Goal: Information Seeking & Learning: Learn about a topic

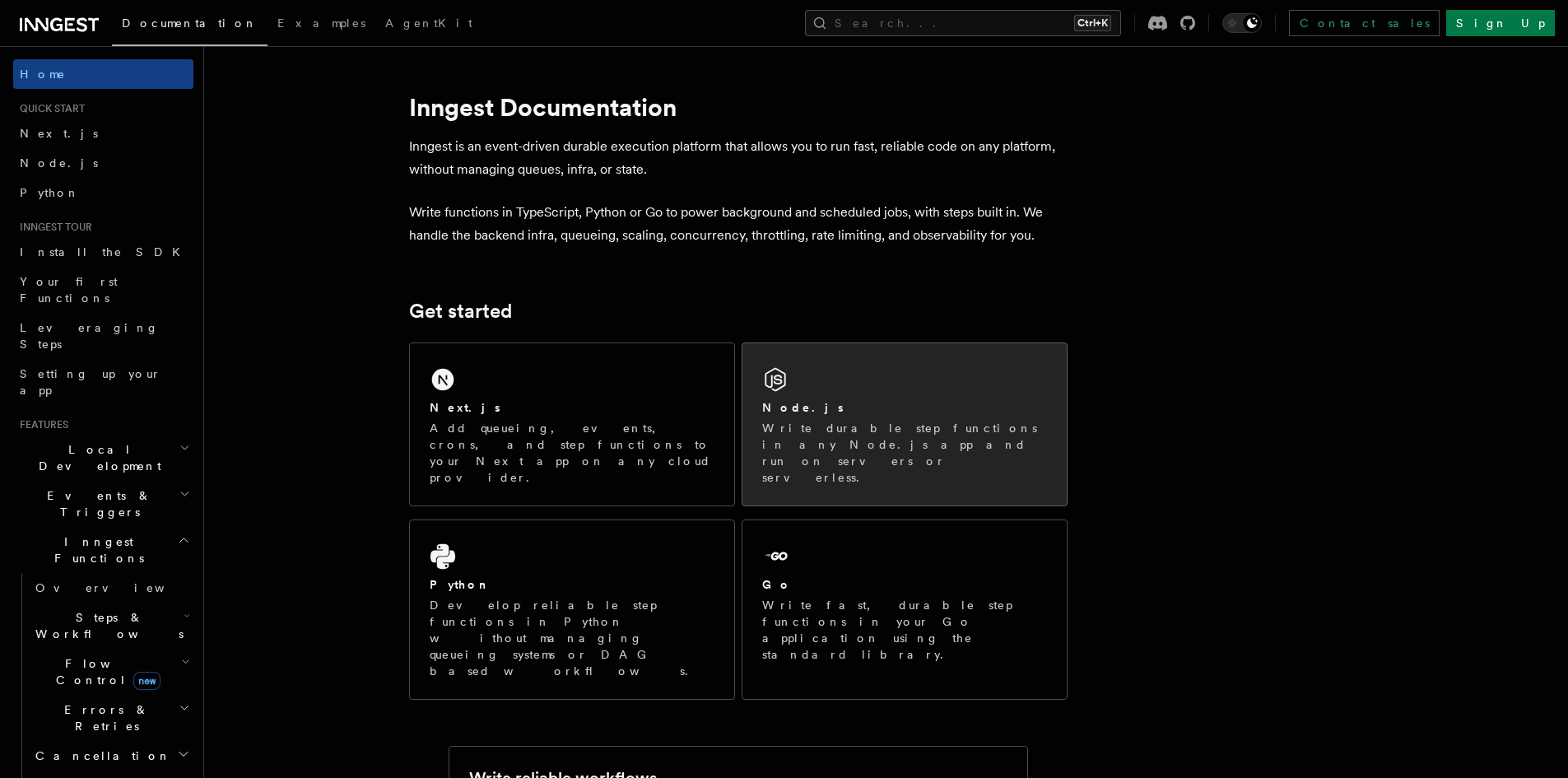
click at [800, 366] on div "Node.js Write durable step functions in any Node.js app and run on servers or s…" at bounding box center [905, 425] width 324 height 162
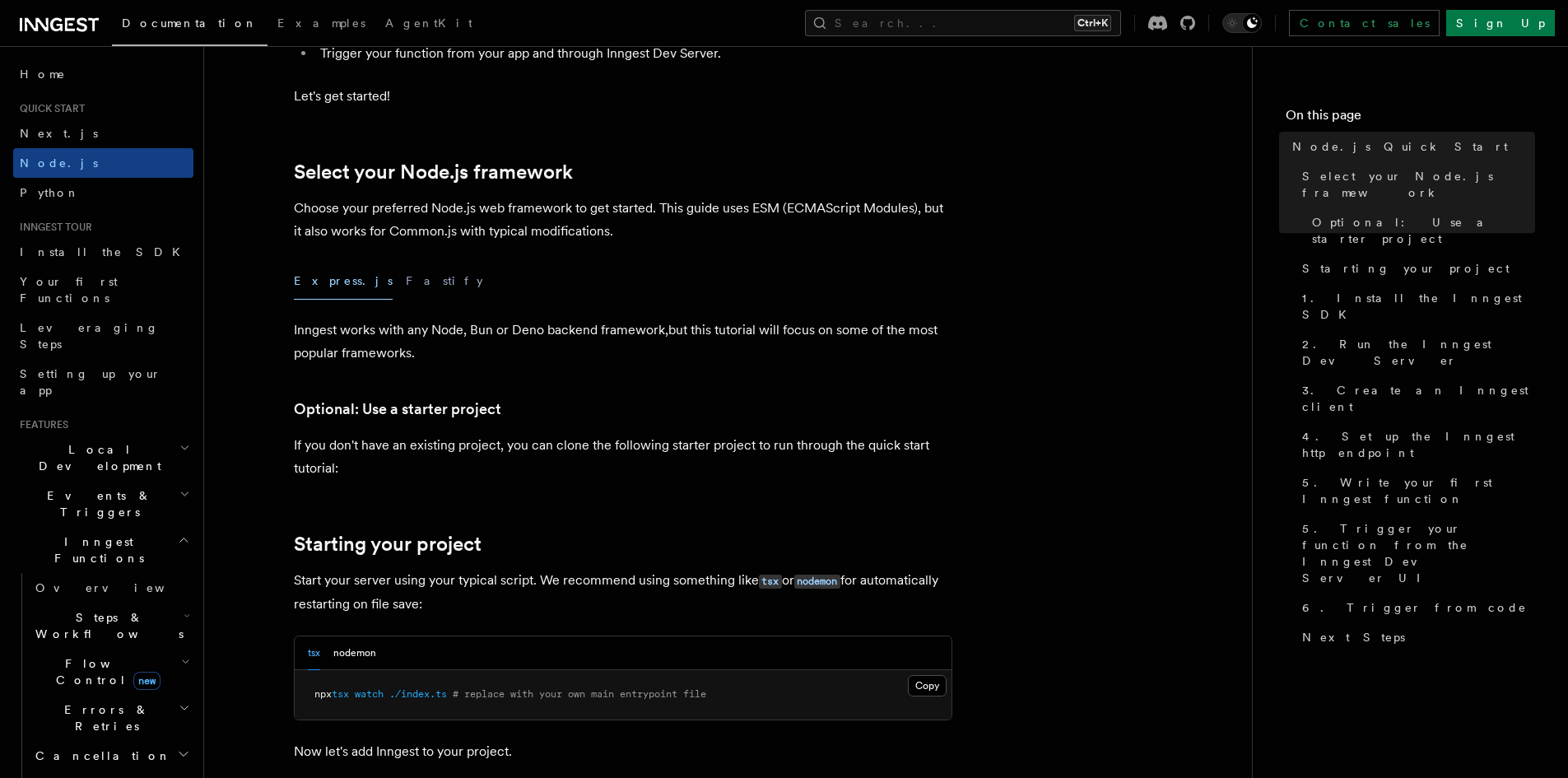
scroll to position [329, 0]
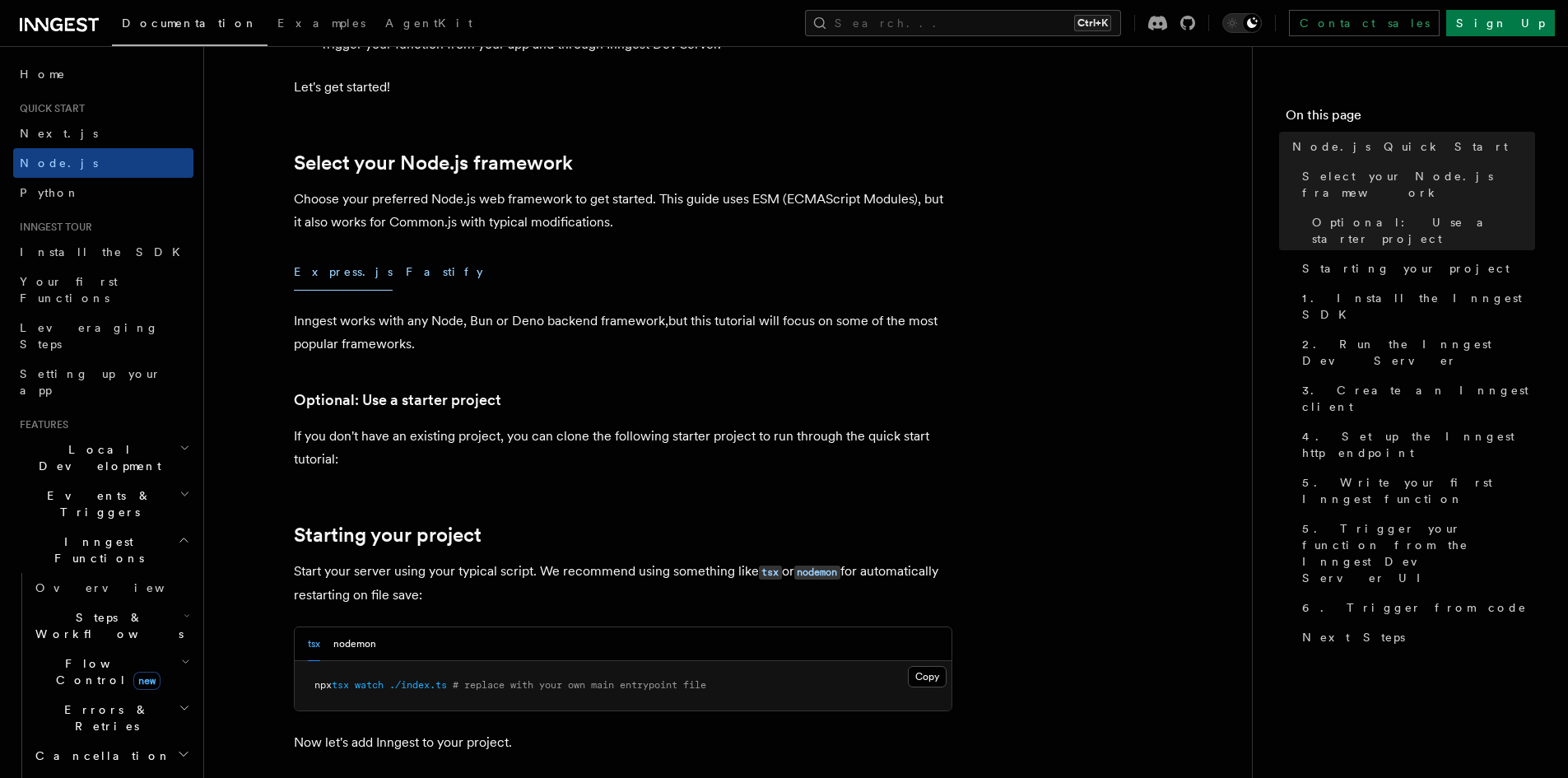
click at [406, 273] on button "Fastify" at bounding box center [444, 272] width 78 height 37
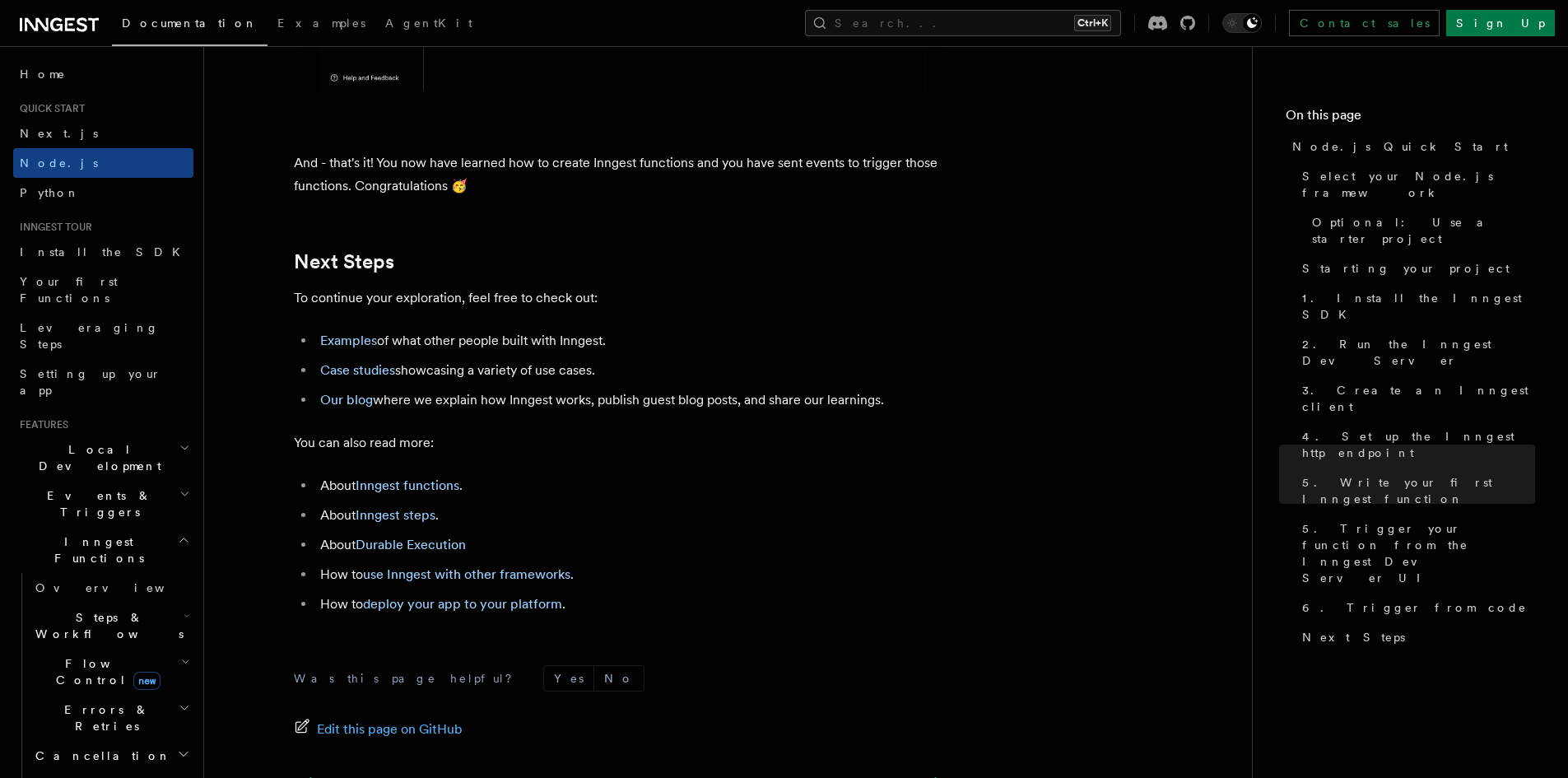
scroll to position [10377, 0]
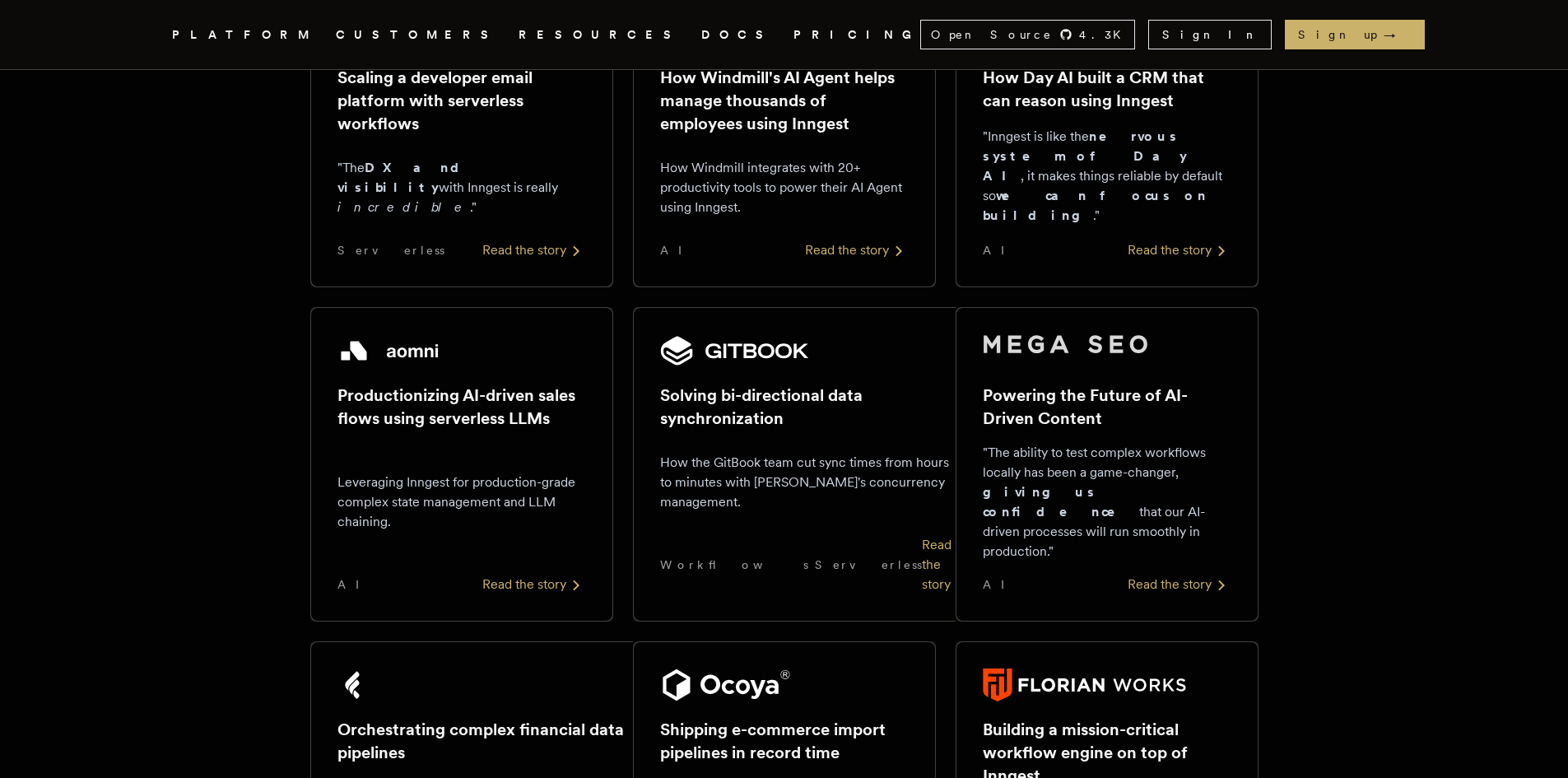
scroll to position [824, 0]
